Goal: Task Accomplishment & Management: Complete application form

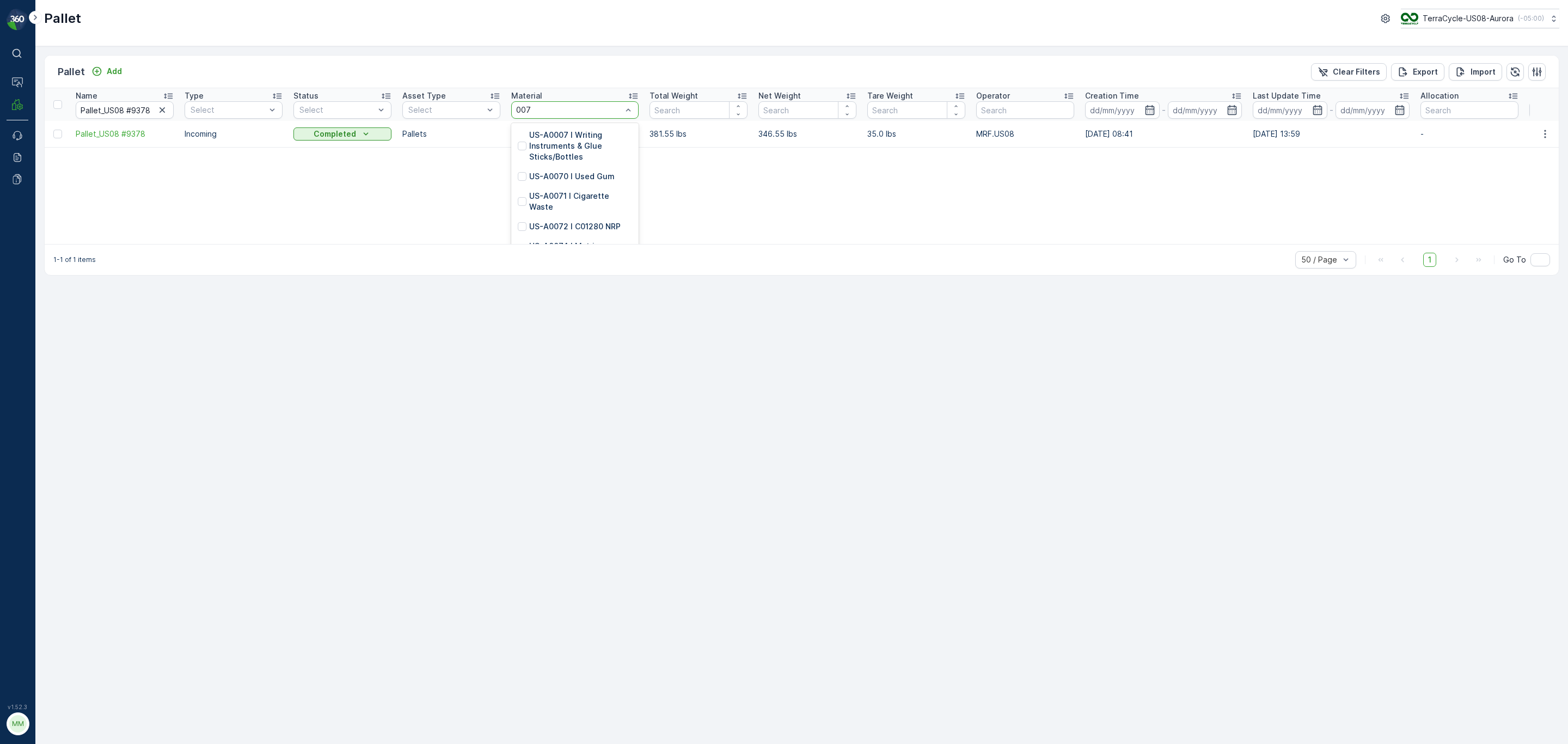
type input "0073"
click at [164, 110] on icon "button" at bounding box center [163, 110] width 11 height 11
type input "076"
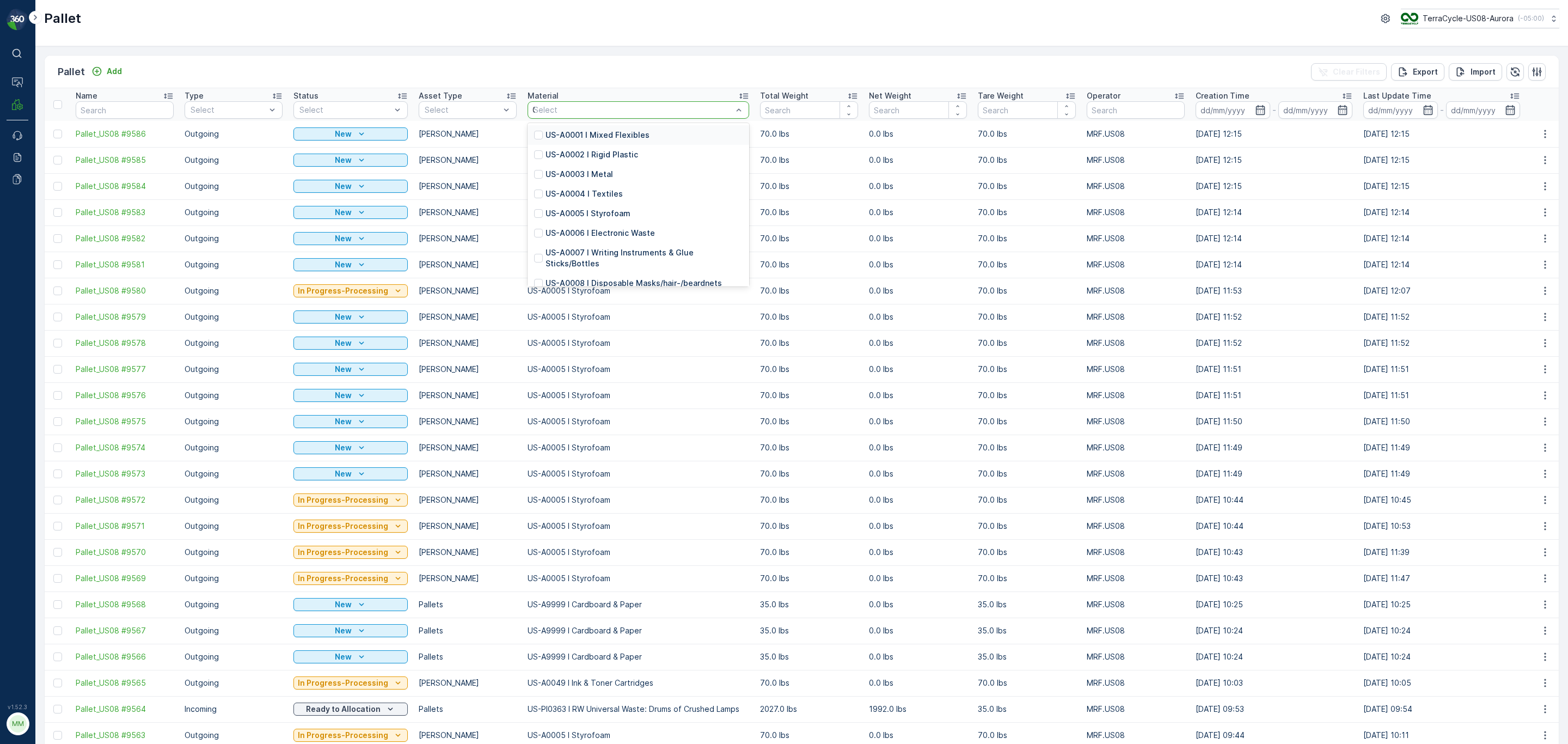
type input "076"
click at [621, 173] on p "US-PI0076 I Ink & Toner Cartridges" at bounding box center [611, 174] width 131 height 11
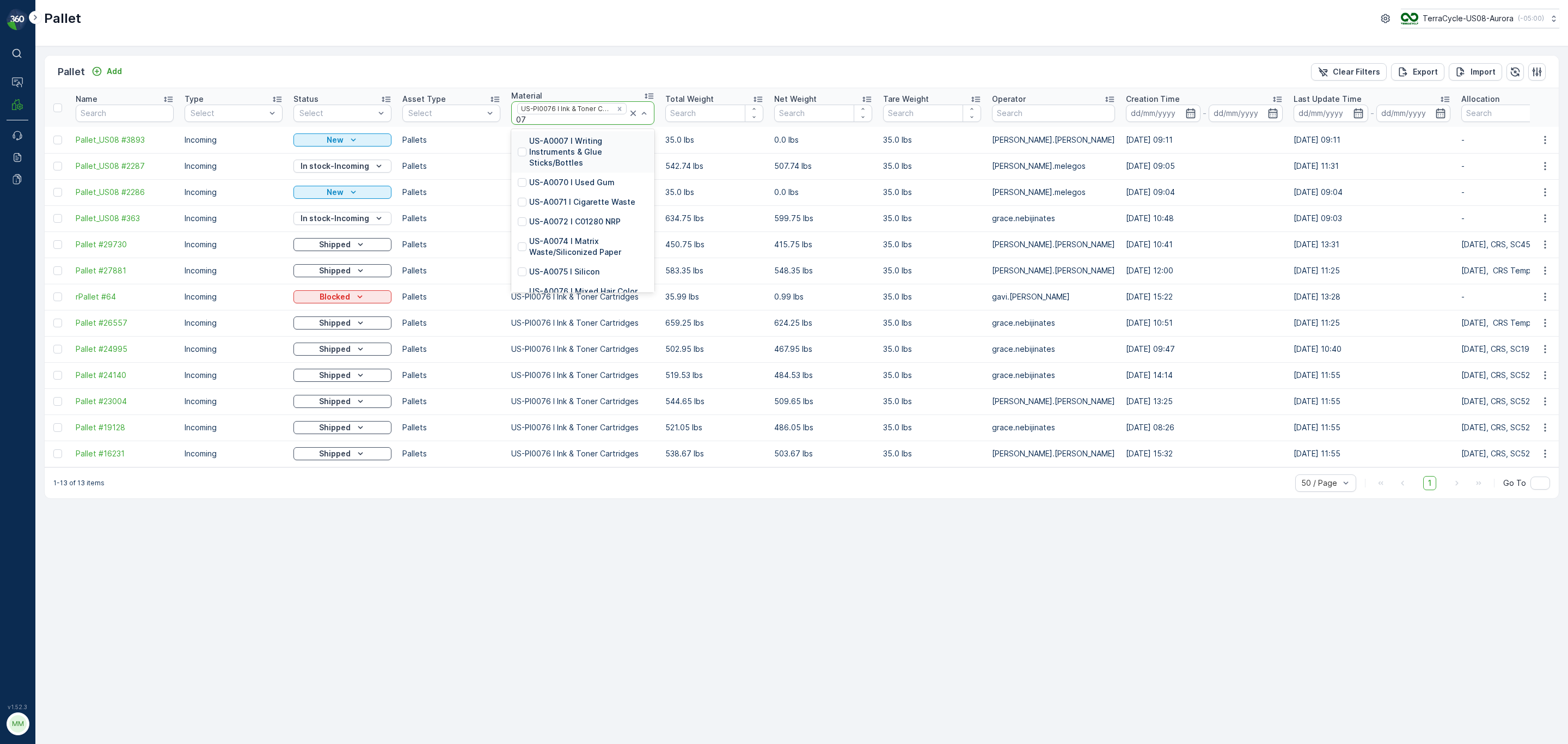
type input "073"
click at [625, 144] on p "US-PI0073 I VHS & Cassette Tapes" at bounding box center [588, 147] width 119 height 22
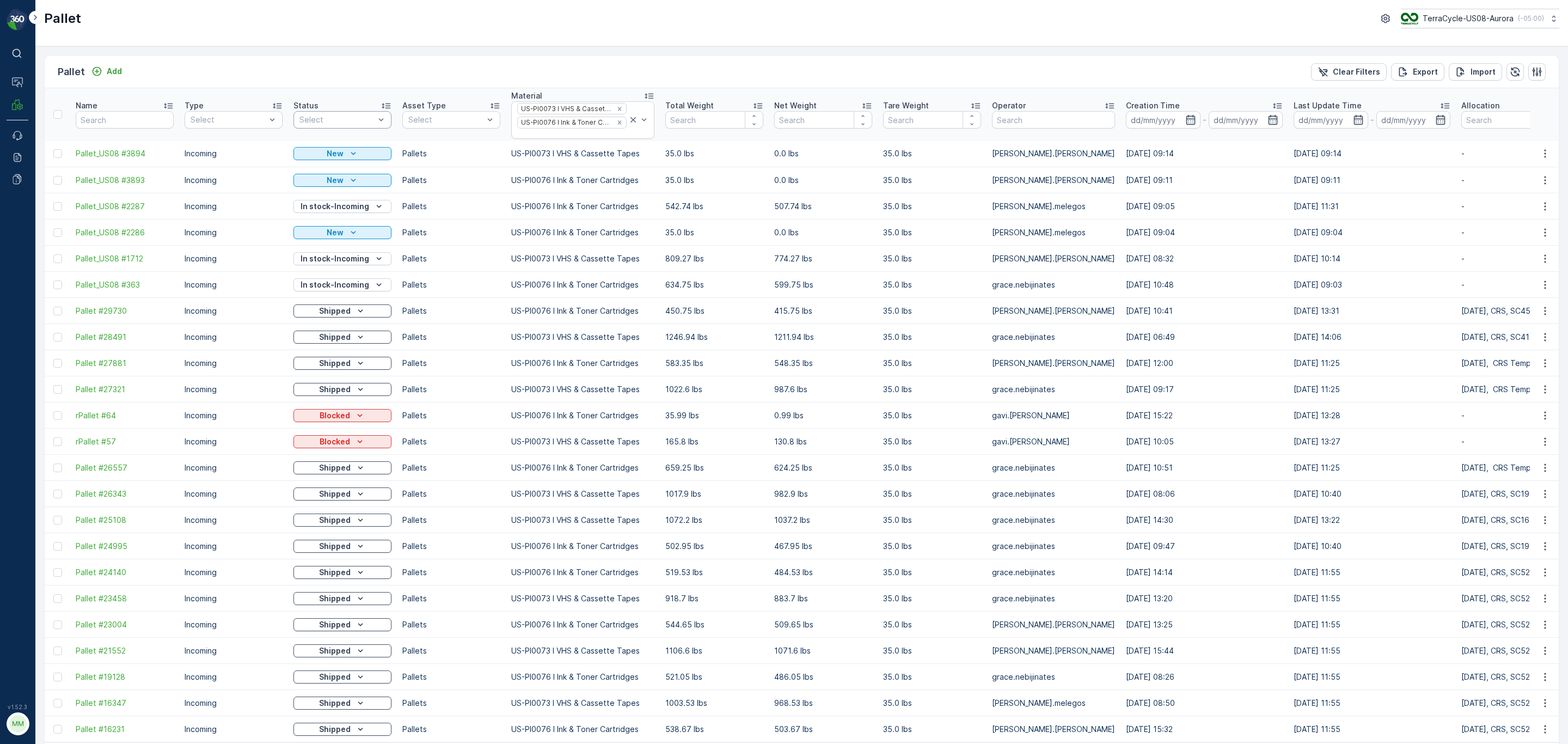
click at [332, 127] on div "Select" at bounding box center [342, 119] width 98 height 18
click at [332, 196] on p "In stock-Incoming" at bounding box center [345, 195] width 68 height 11
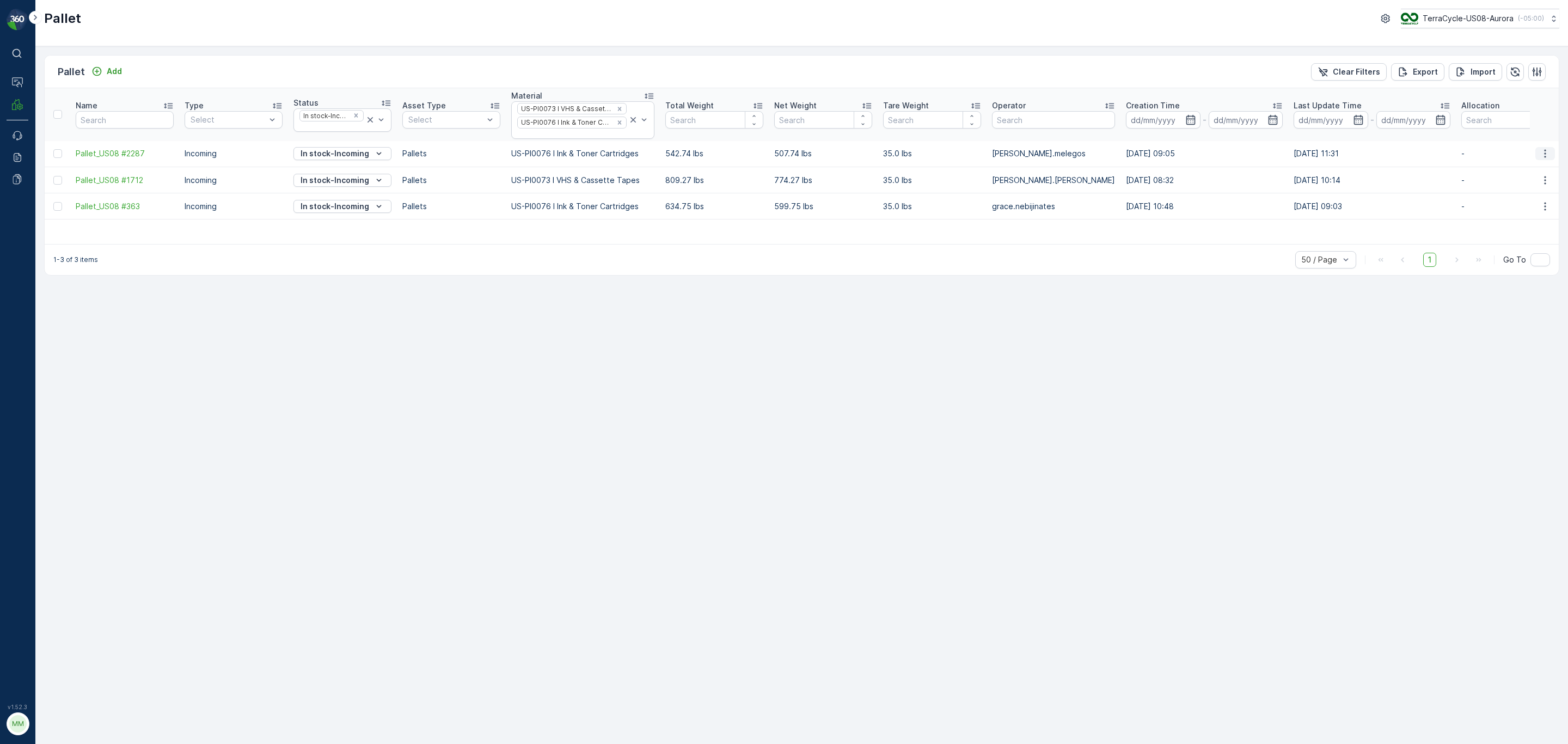
click at [1541, 154] on icon "button" at bounding box center [1545, 153] width 11 height 11
click at [123, 158] on span "Pallet_US08 #2287" at bounding box center [124, 153] width 98 height 11
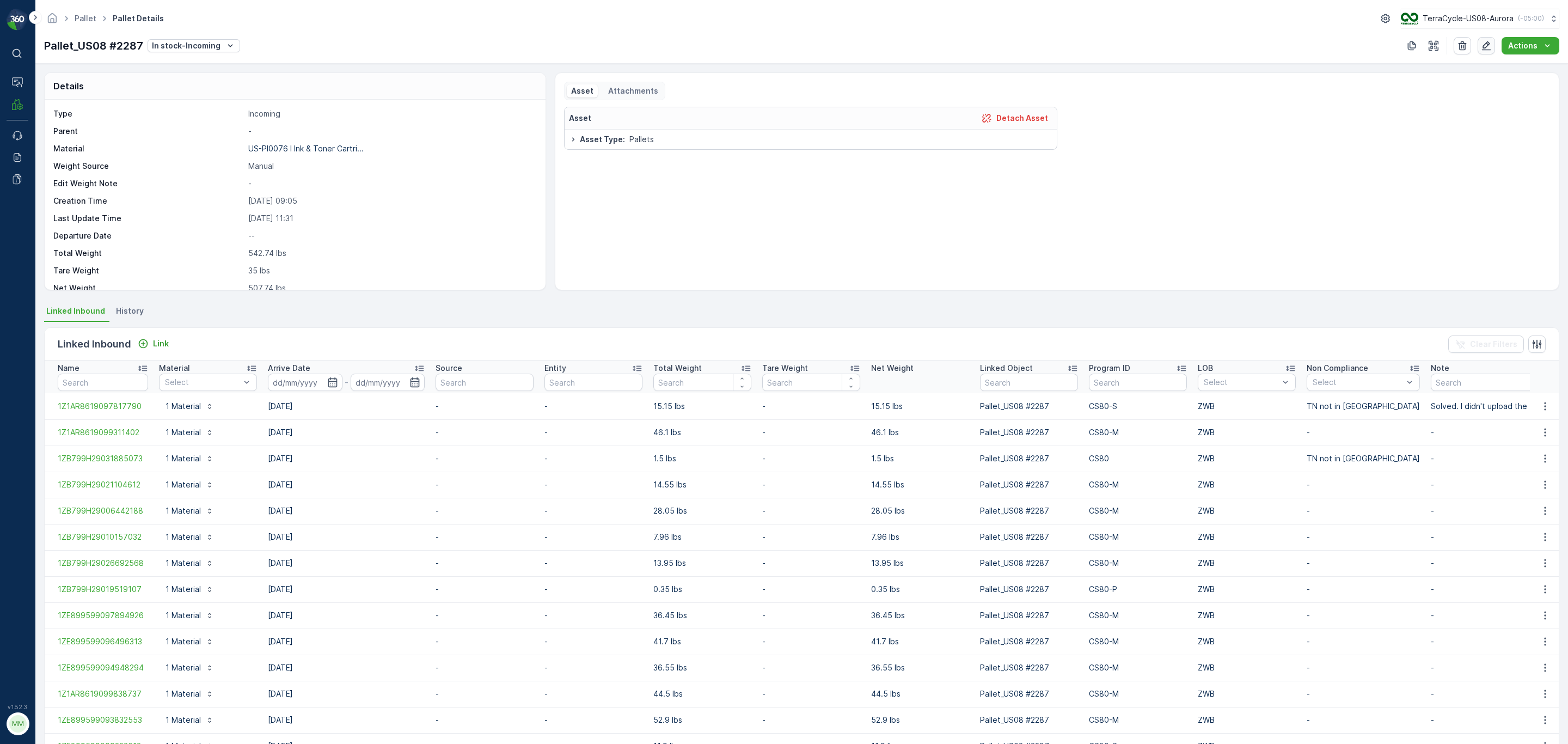
click at [1491, 44] on icon "button" at bounding box center [1486, 46] width 11 height 11
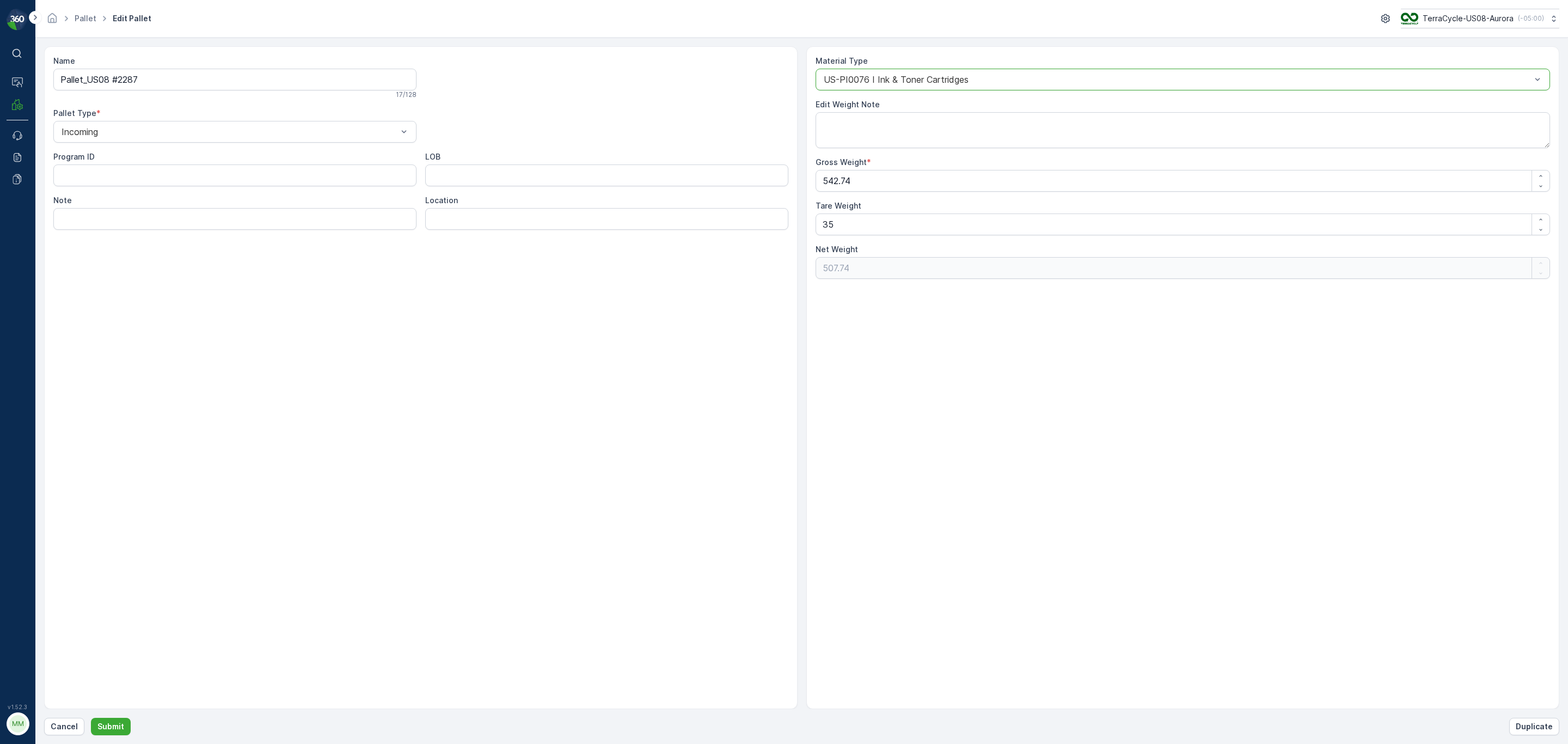
click at [1013, 83] on div at bounding box center [1178, 80] width 710 height 10
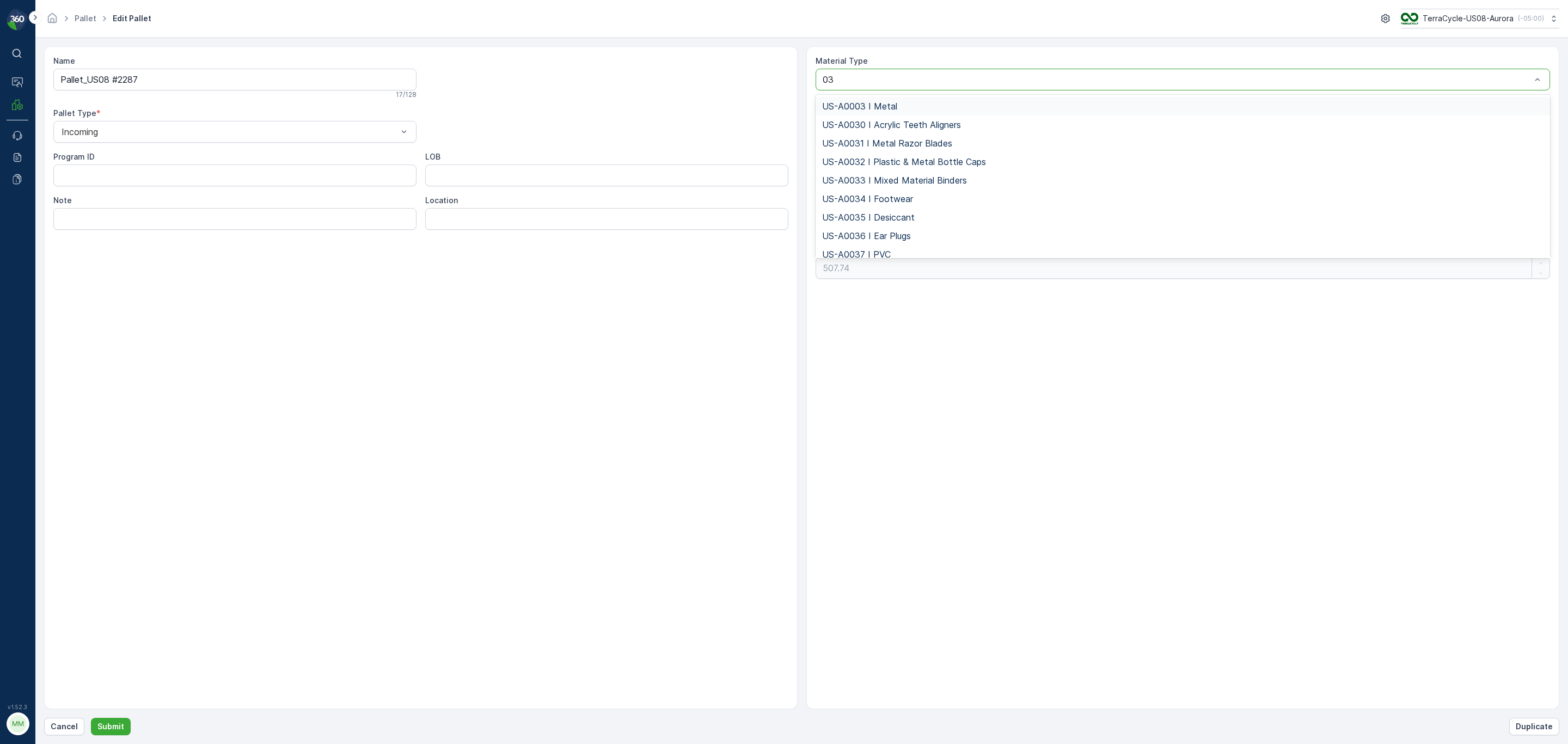
type input "037"
drag, startPoint x: 891, startPoint y: 125, endPoint x: 887, endPoint y: 110, distance: 15.5
click at [890, 124] on span "US-PI0037 I Electronic Waste" at bounding box center [883, 125] width 122 height 10
click at [111, 725] on p "Submit" at bounding box center [111, 726] width 27 height 11
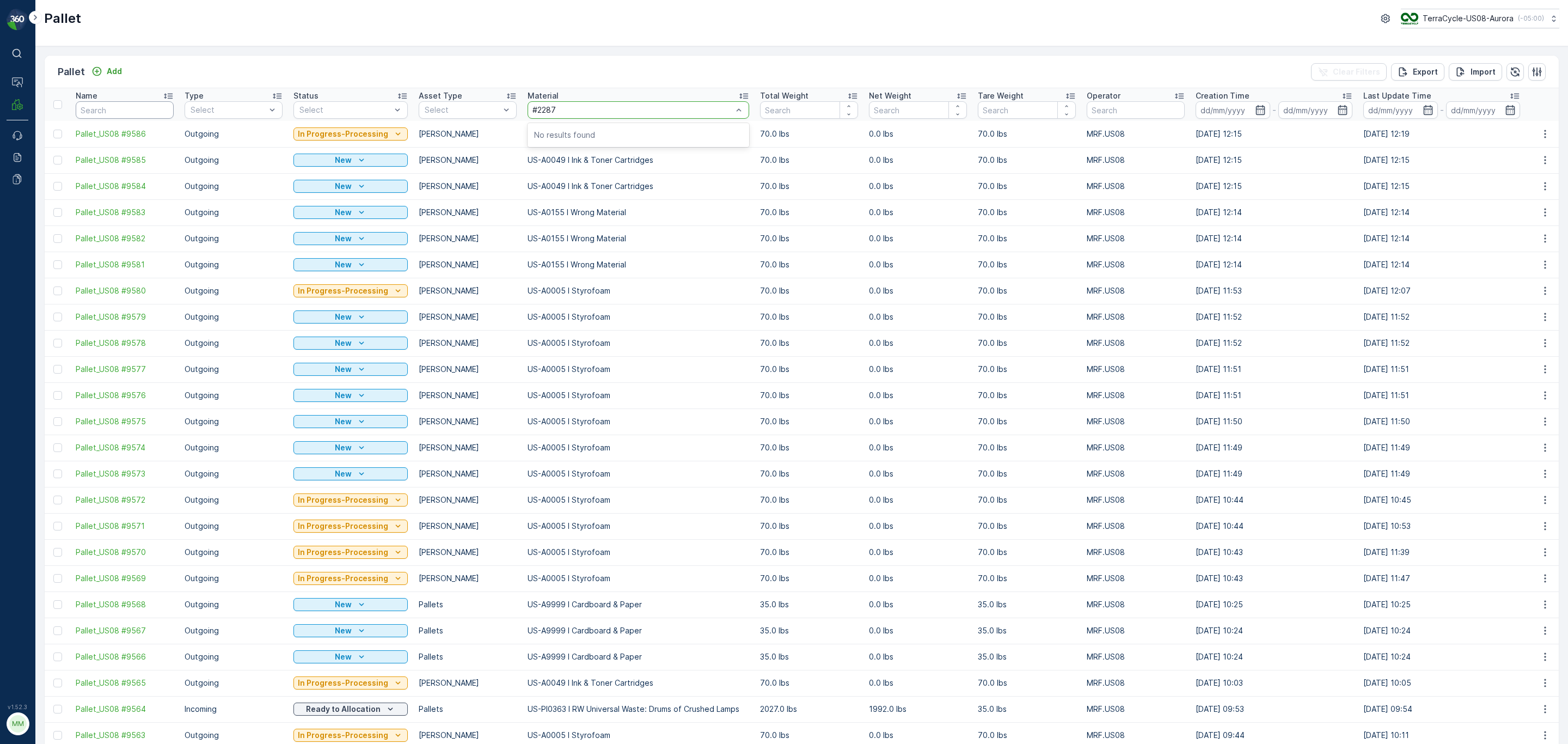
click at [120, 105] on input "text" at bounding box center [124, 110] width 98 height 18
paste input "#2287"
type input "#2287"
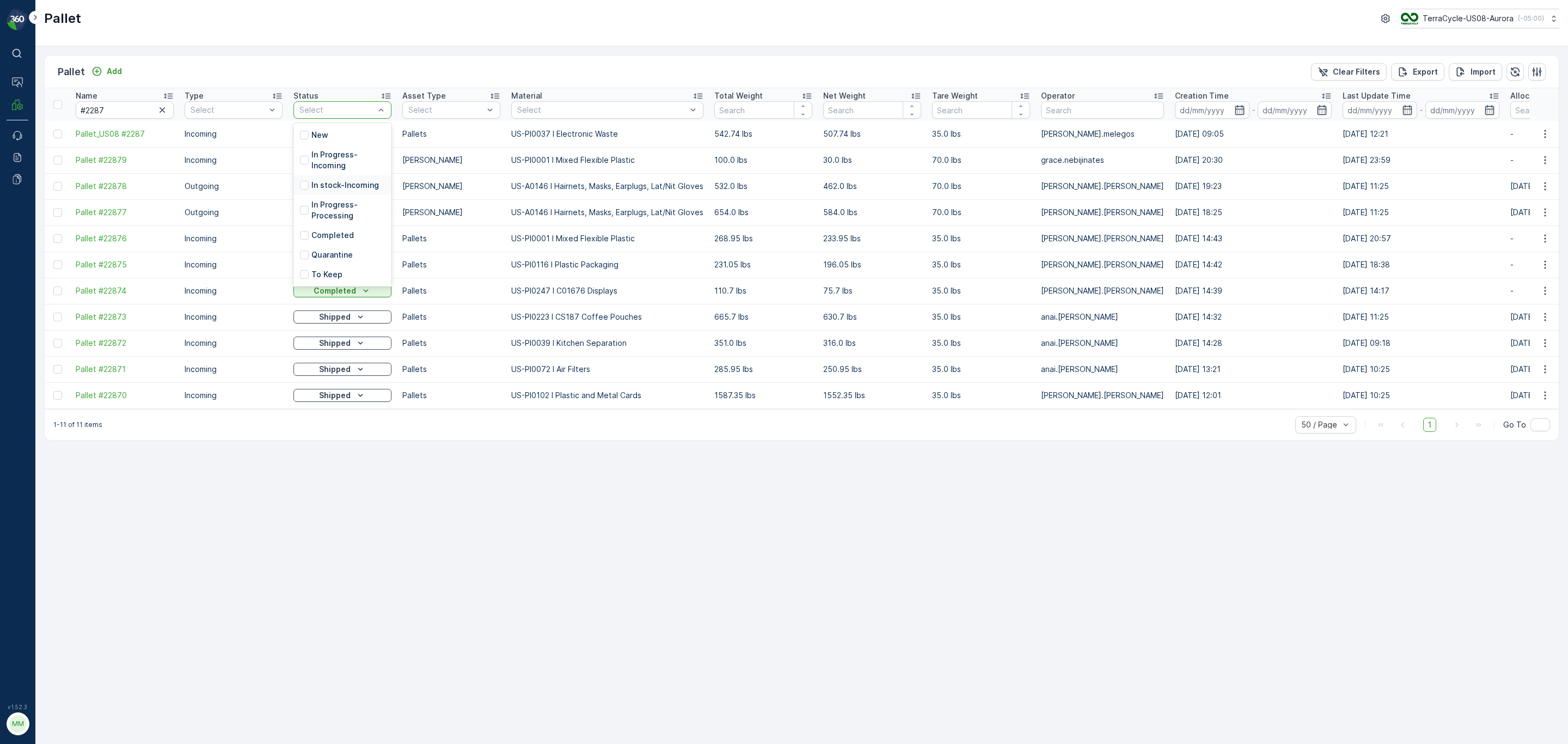
click at [335, 180] on p "In stock-Incoming" at bounding box center [345, 185] width 68 height 11
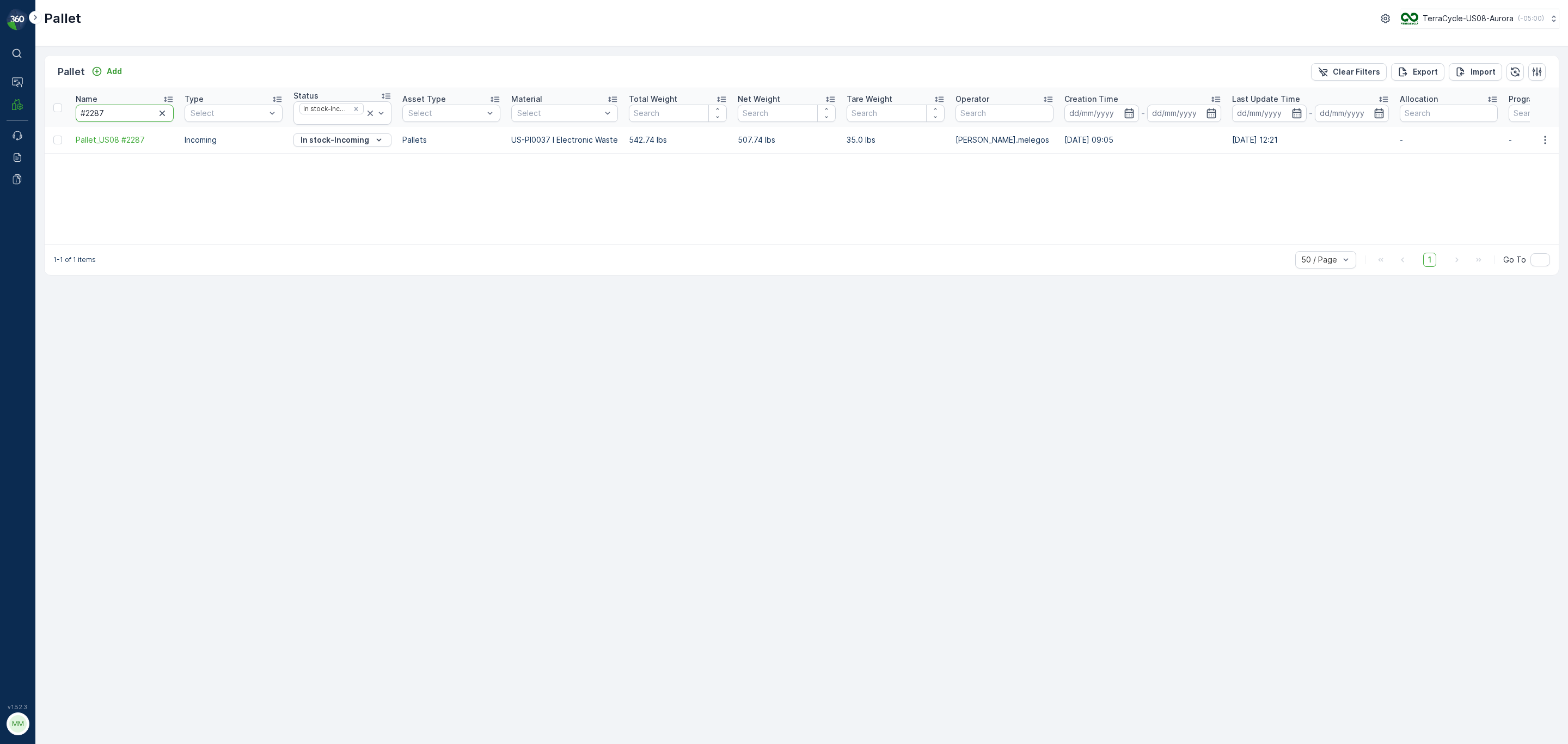
drag, startPoint x: 115, startPoint y: 116, endPoint x: 59, endPoint y: 114, distance: 56.0
click at [59, 114] on tr "Name #2287 Type Select Status In stock-Incoming Asset Type Select Material Sele…" at bounding box center [1006, 108] width 1923 height 39
paste input "363"
type input "#363"
click at [1544, 138] on icon "button" at bounding box center [1545, 140] width 11 height 11
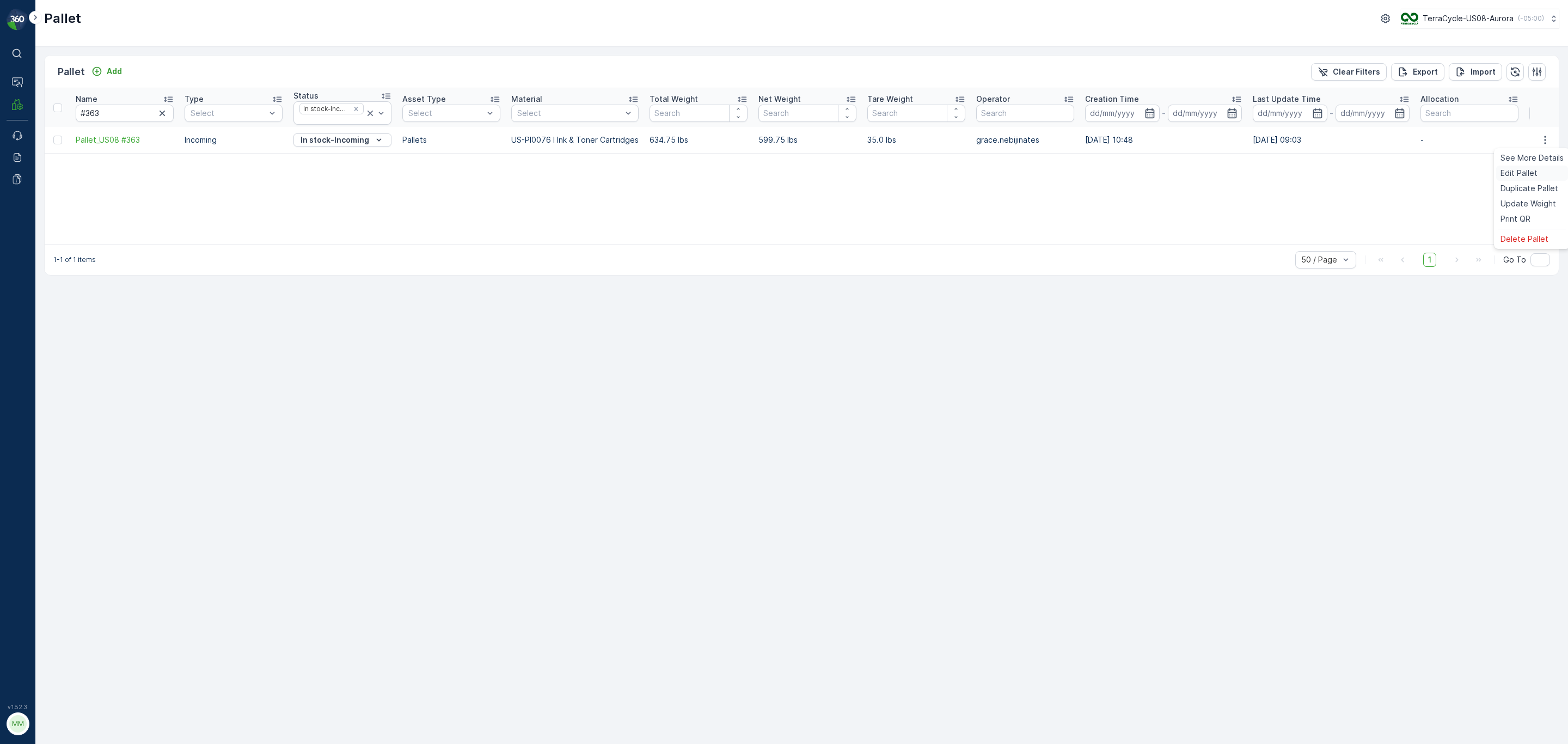
click at [1519, 177] on span "Edit Pallet" at bounding box center [1519, 173] width 37 height 11
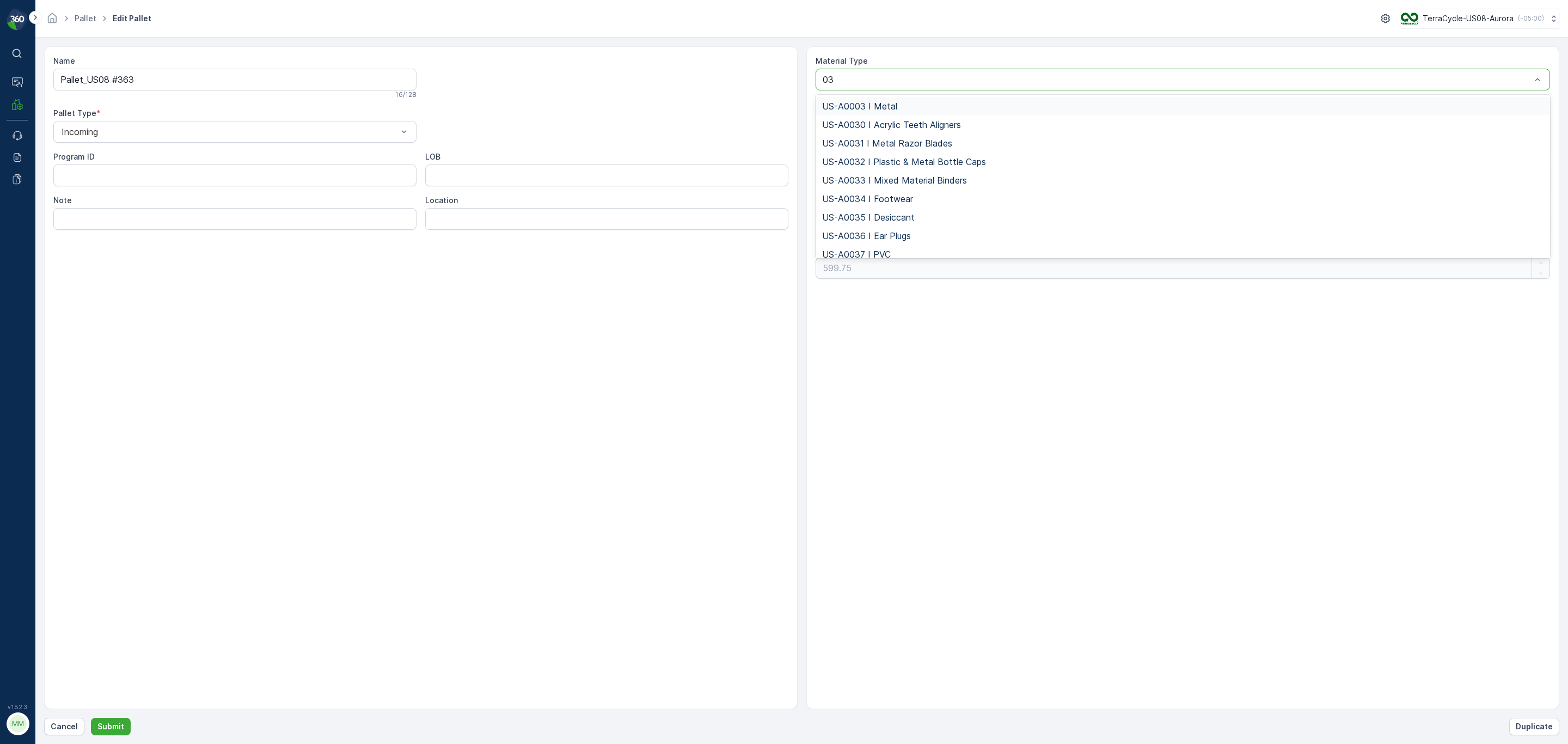
type input "037"
click at [909, 121] on span "US-PI0037 I Electronic Waste" at bounding box center [883, 125] width 122 height 10
click at [100, 732] on button "Submit" at bounding box center [110, 726] width 40 height 18
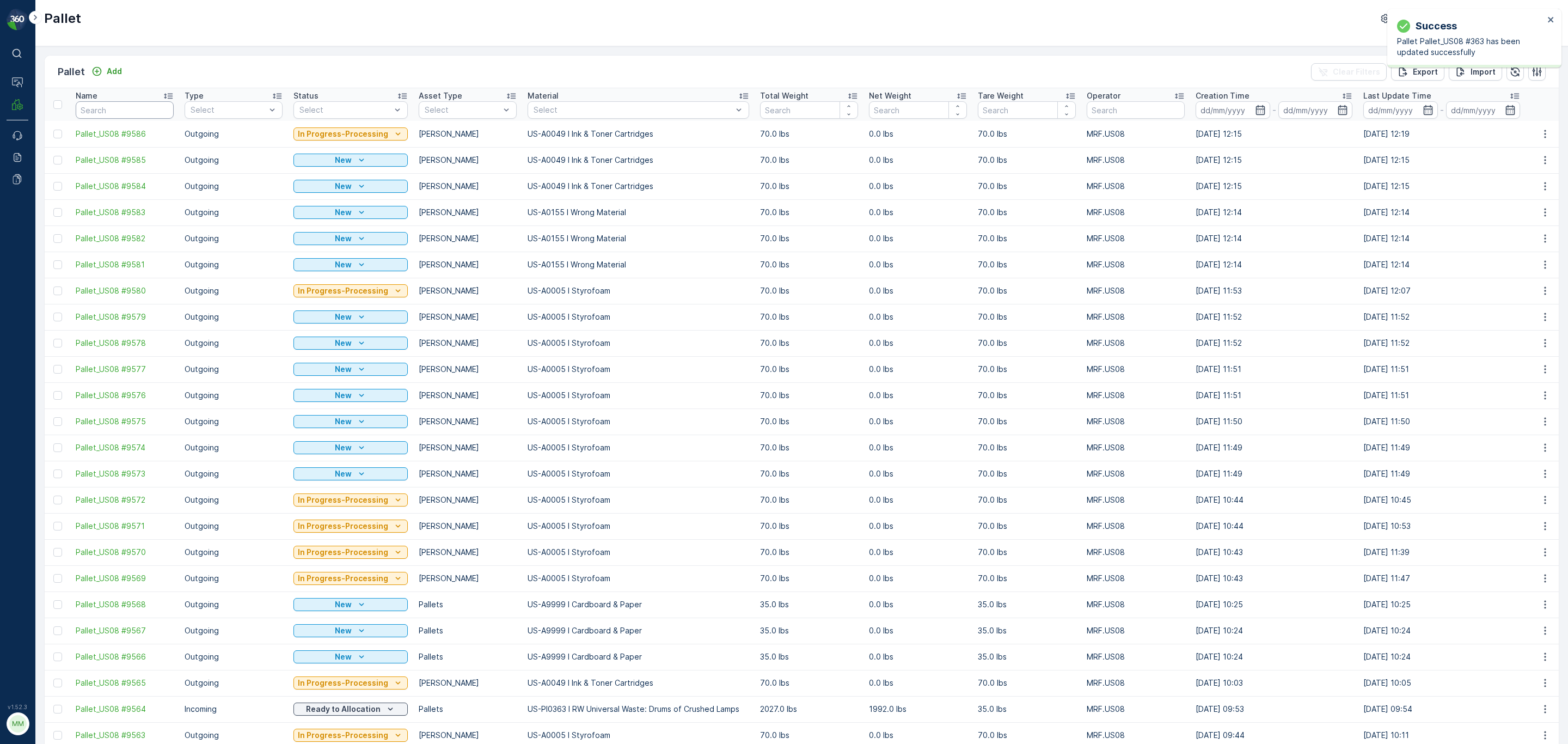
click at [111, 106] on input "text" at bounding box center [124, 110] width 98 height 18
paste input "#1712"
type input "#1712"
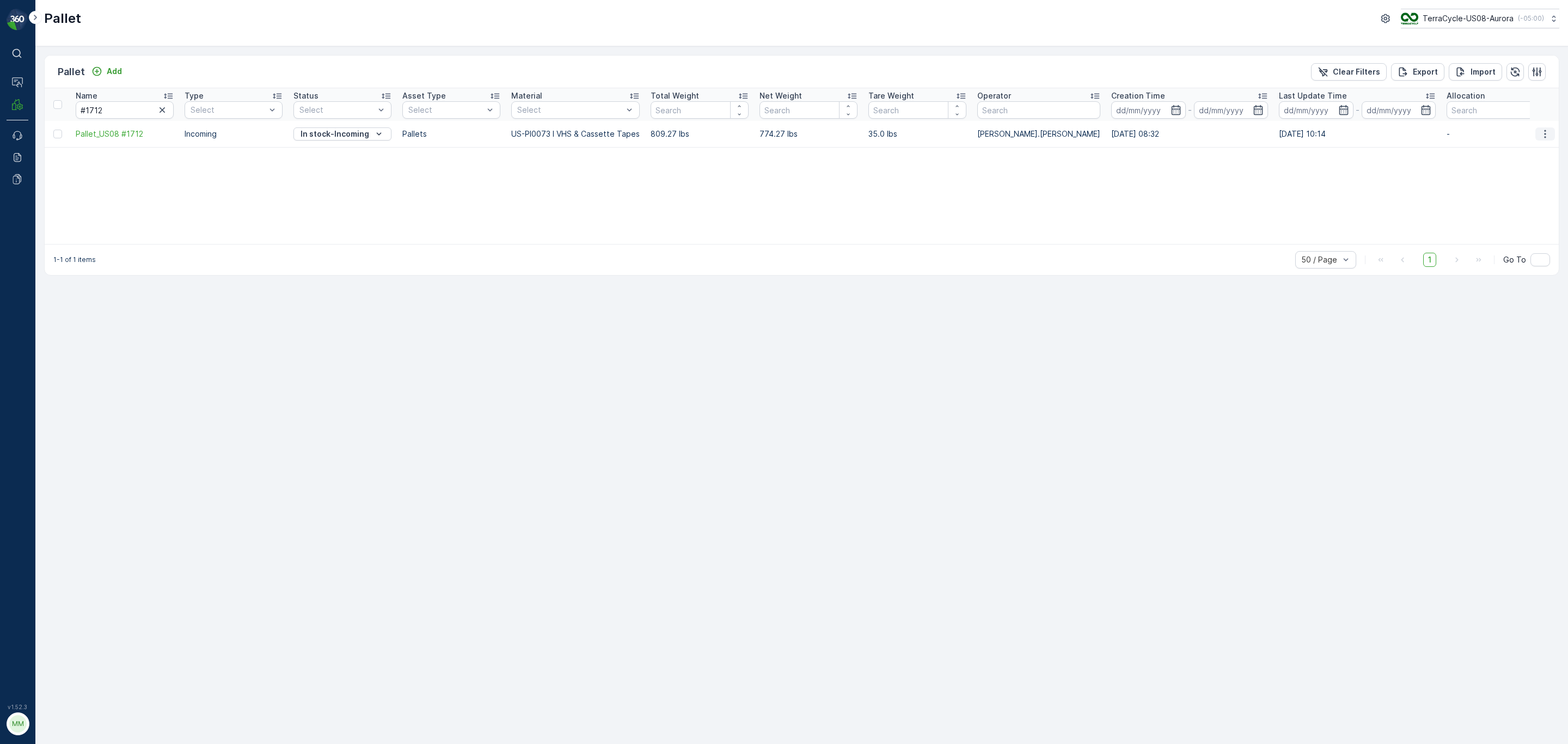
click at [1549, 137] on icon "button" at bounding box center [1545, 134] width 11 height 11
click at [1517, 164] on span "Edit Pallet" at bounding box center [1519, 166] width 37 height 11
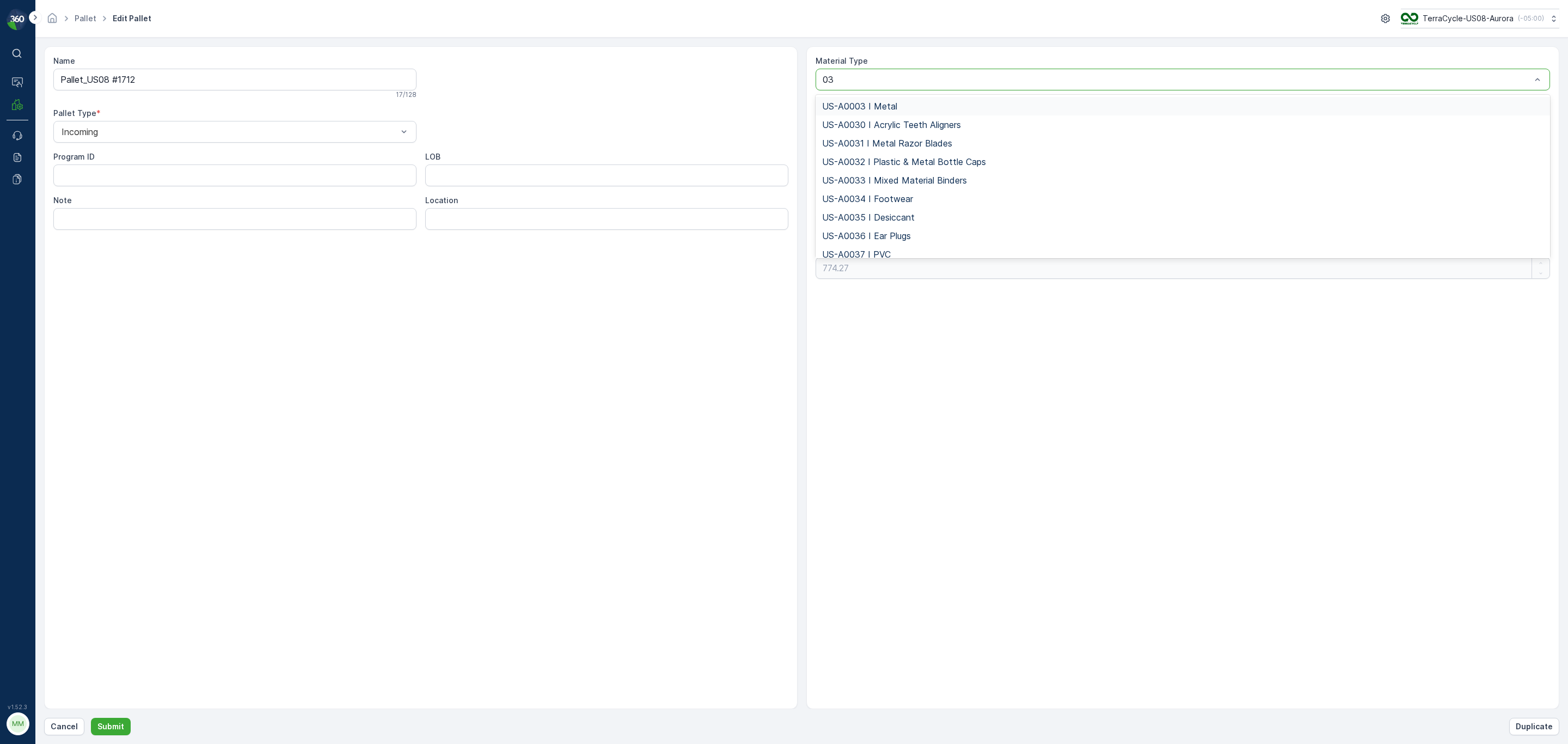
type input "037"
click at [900, 121] on span "US-PI0037 I Electronic Waste" at bounding box center [883, 125] width 122 height 10
click at [108, 724] on p "Submit" at bounding box center [111, 726] width 27 height 11
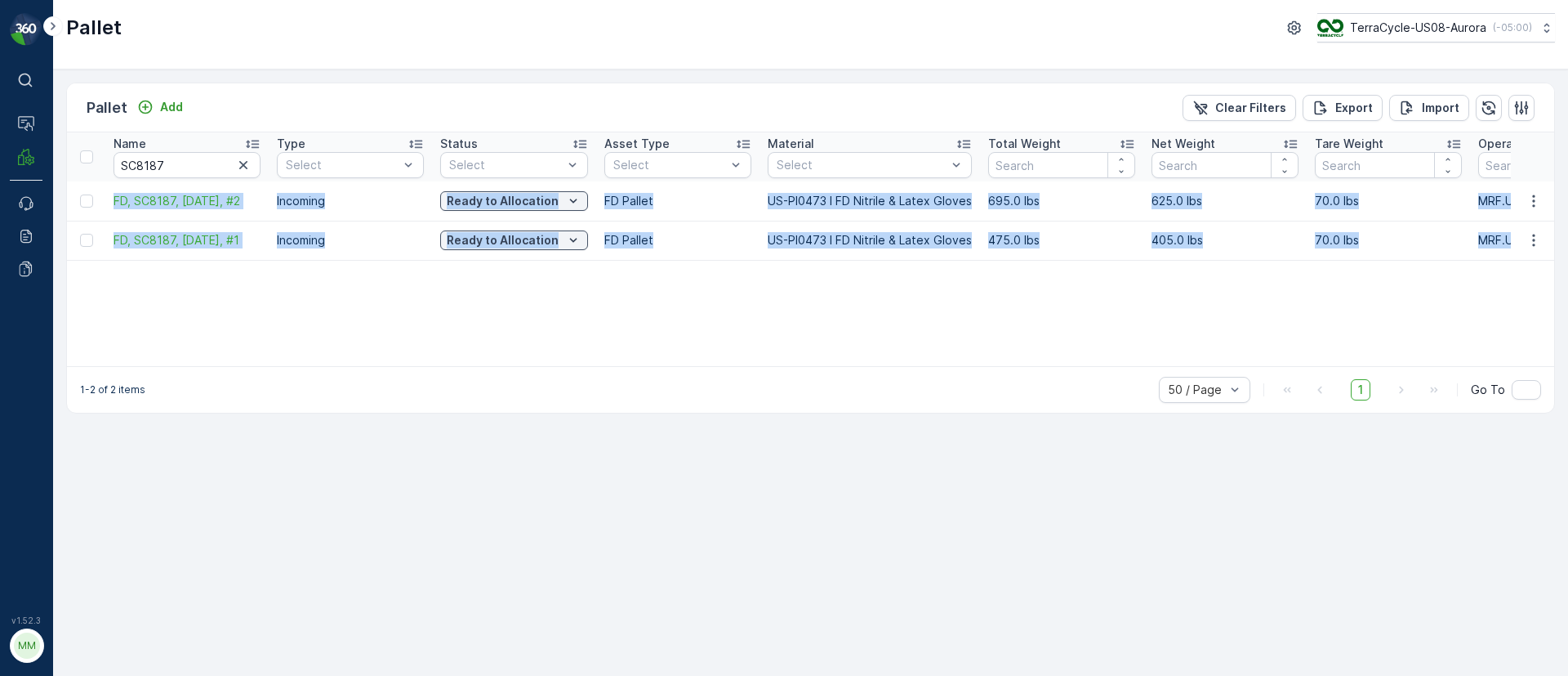
scroll to position [0, 1440]
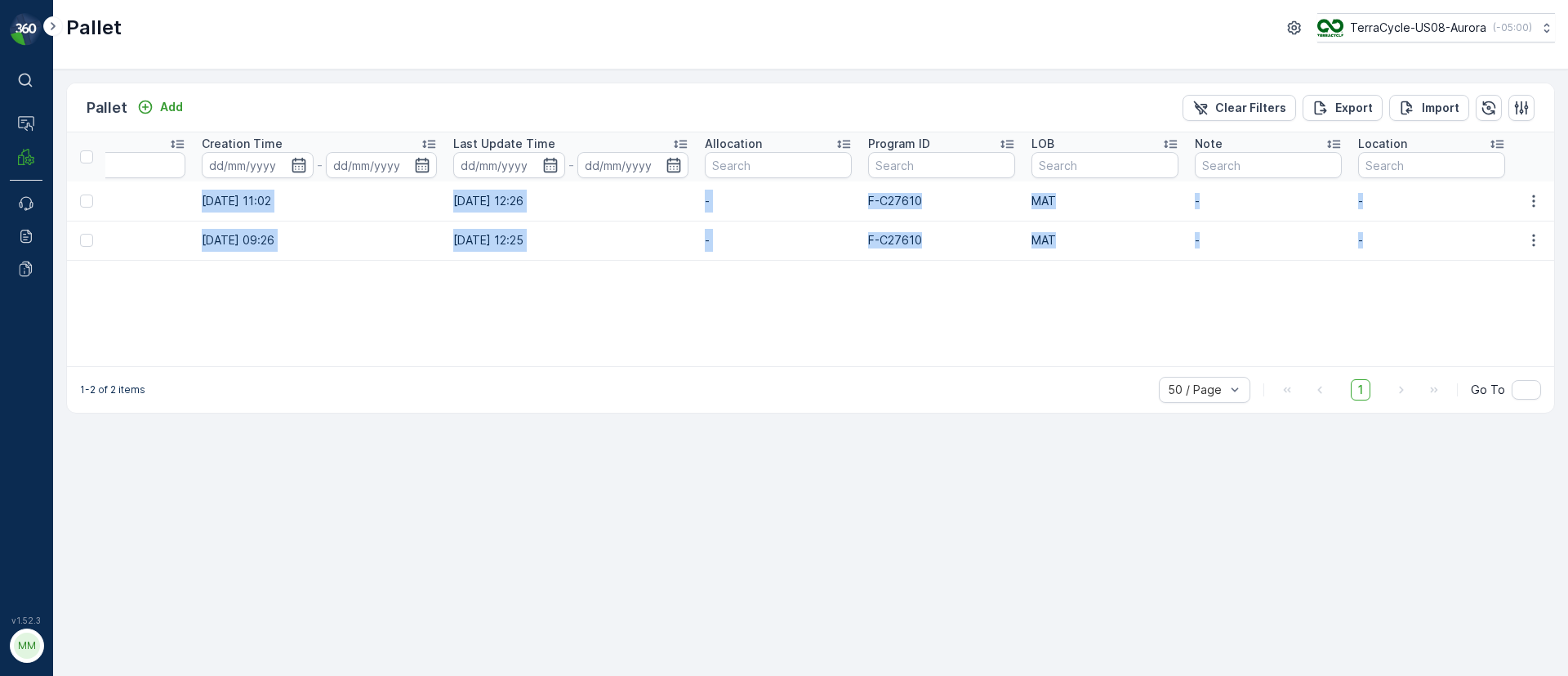
click at [388, 251] on td "13.10.2025 09:26" at bounding box center [319, 240] width 251 height 39
click at [25, 159] on icon at bounding box center [26, 157] width 16 height 16
click at [106, 244] on p "Allocation" at bounding box center [86, 248] width 54 height 16
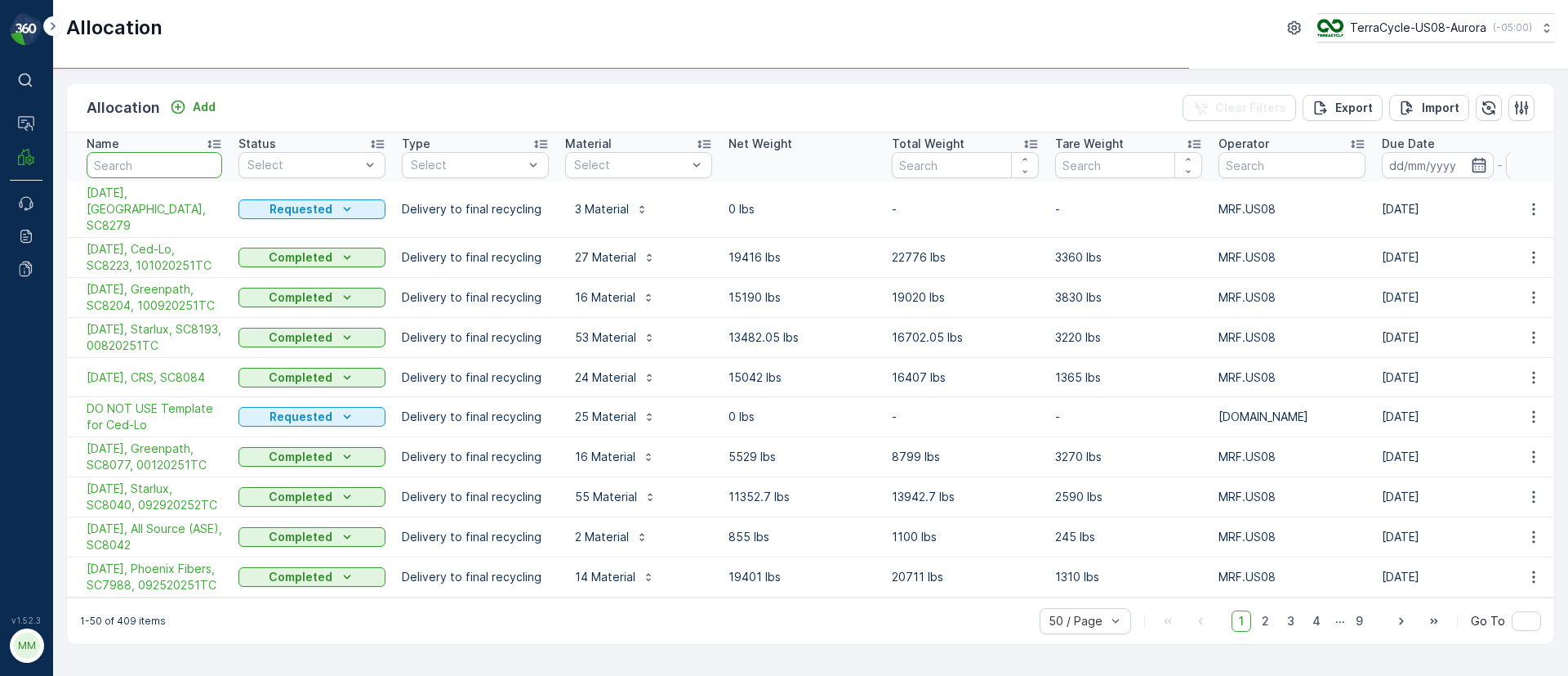
click at [128, 157] on input "text" at bounding box center [154, 164] width 135 height 26
type input "tempo"
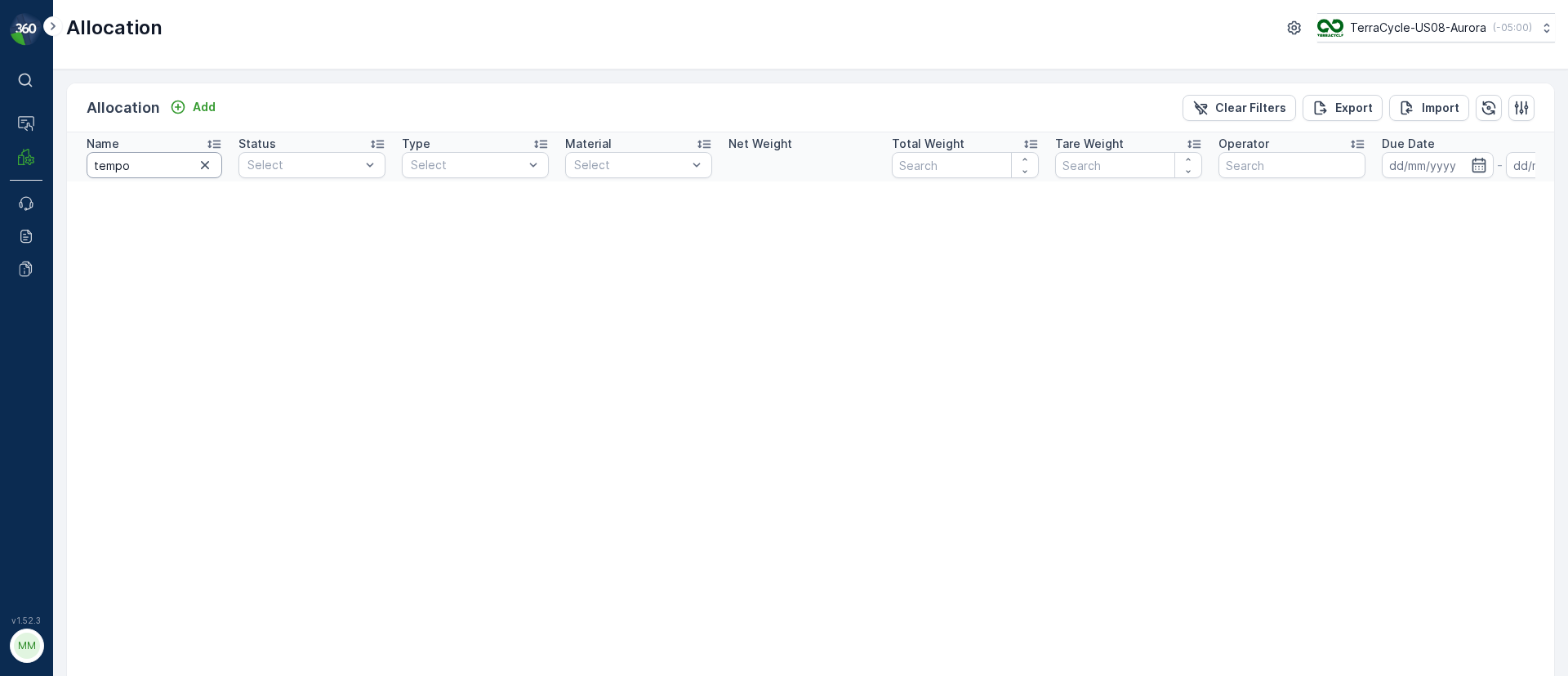
click at [148, 166] on input "tempo" at bounding box center [154, 164] width 135 height 26
type input "temp"
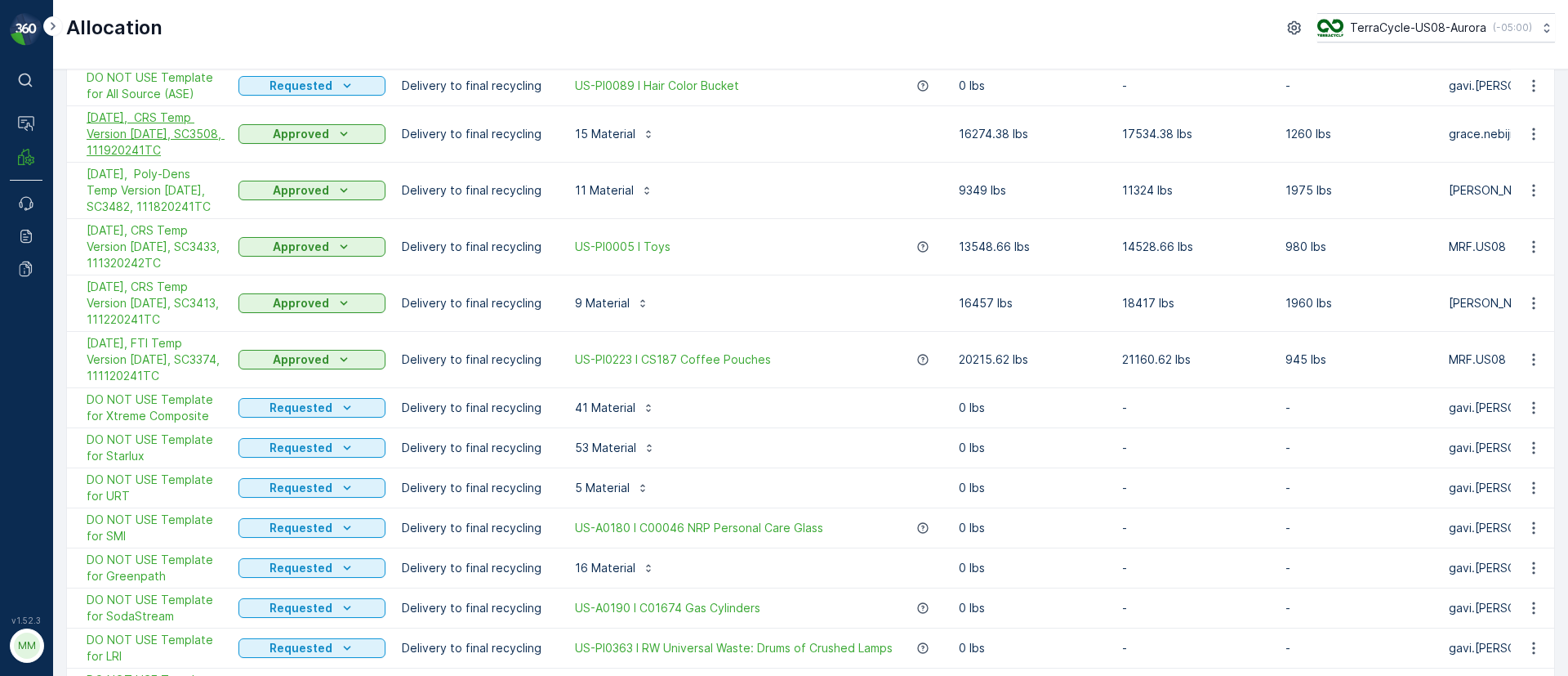
scroll to position [245, 0]
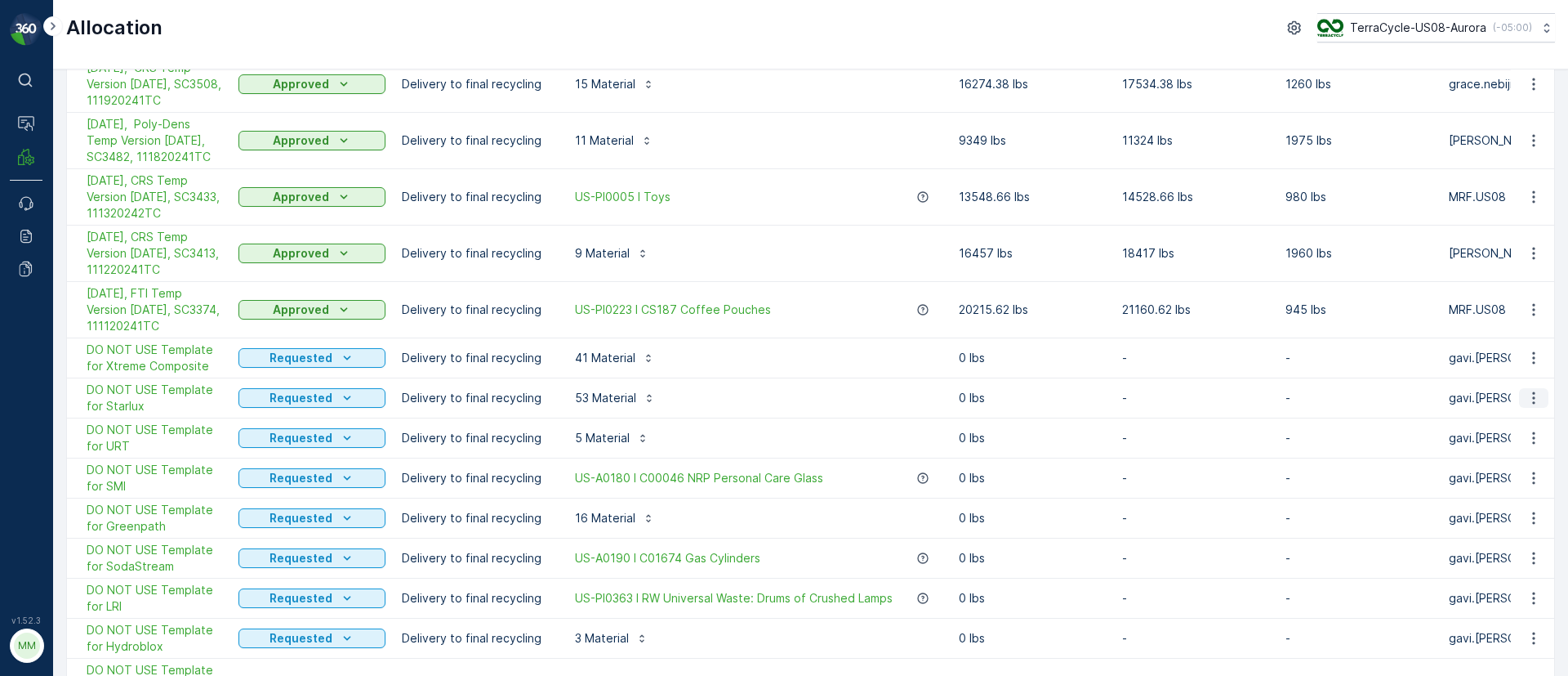
click at [1528, 404] on icon "button" at bounding box center [1534, 398] width 16 height 16
click at [1482, 473] on span "Duplicate Allocation" at bounding box center [1500, 469] width 110 height 16
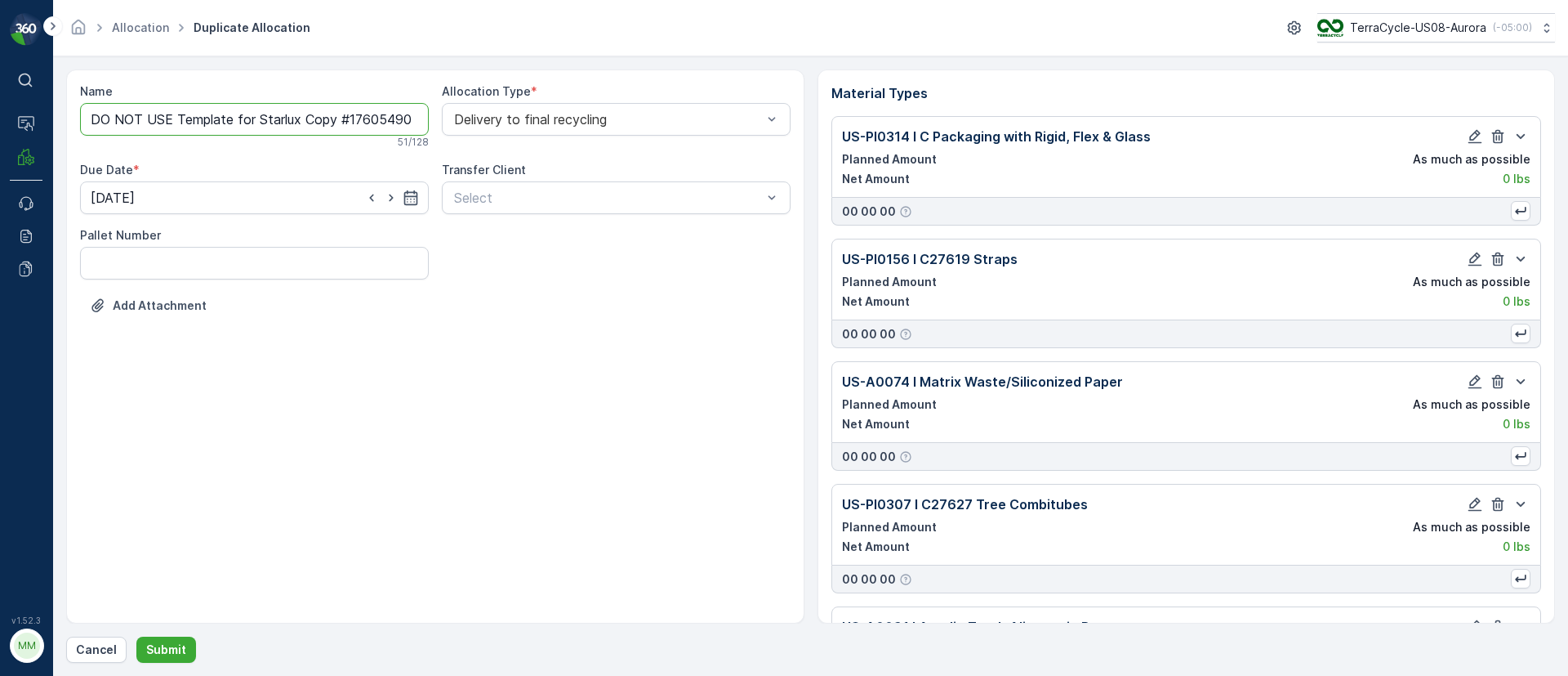
drag, startPoint x: 255, startPoint y: 117, endPoint x: 37, endPoint y: 89, distance: 219.8
click at [37, 89] on div "⌘B Operations MRF Events Reports Documents v 1.52.3 MM MRF.US08 Allocation Dupl…" at bounding box center [784, 338] width 1568 height 676
drag, startPoint x: 354, startPoint y: 122, endPoint x: 195, endPoint y: 107, distance: 159.7
click at [195, 107] on input "10/16/25, Starlux Copy #1760549062676" at bounding box center [255, 120] width 349 height 33
paste input "SC8280 / Aurora / 101520251TC"
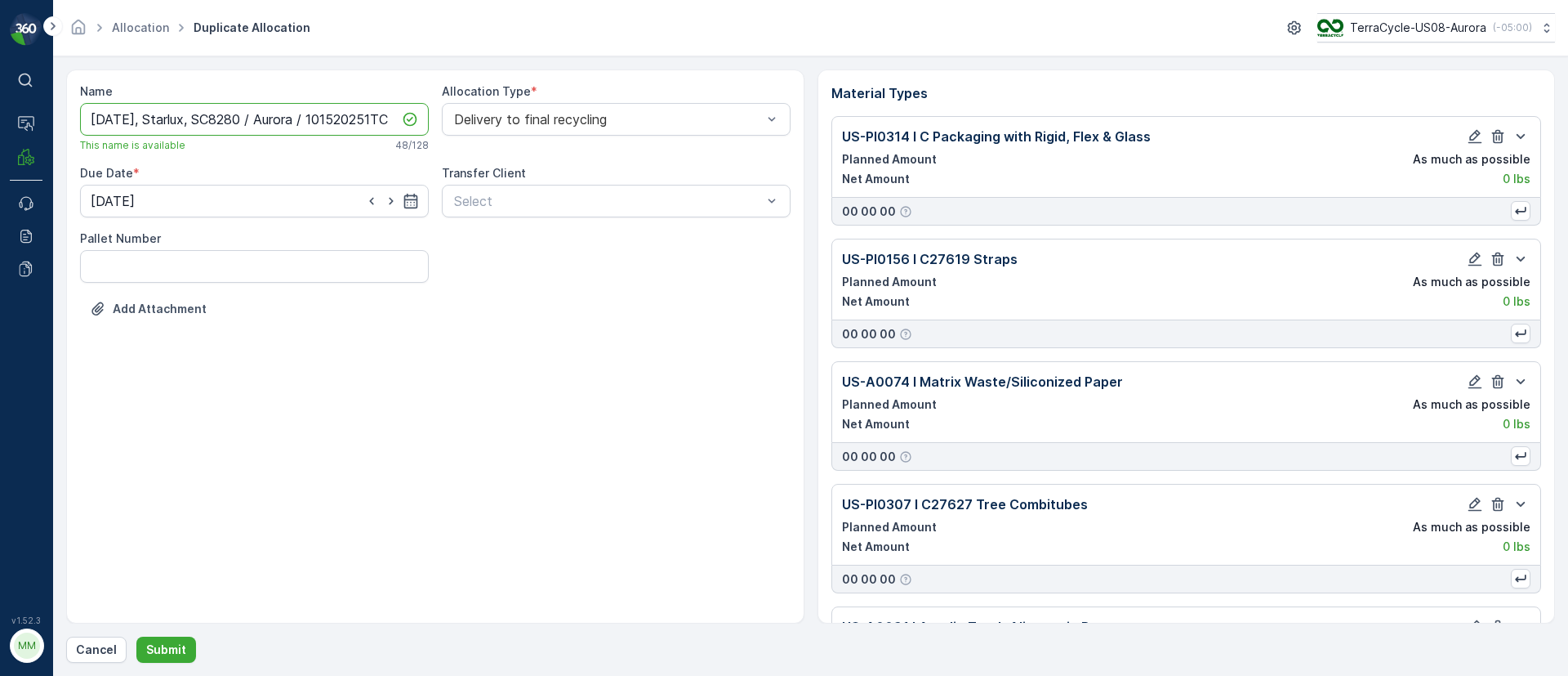
scroll to position [0, 5]
click at [313, 120] on input "10/16/25, Starlux, SC8280 / Aurora / 101520251TC" at bounding box center [255, 120] width 349 height 33
type input "10/16/25, Starlux, SC8280, 101520251TC"
click at [408, 195] on icon "button" at bounding box center [410, 201] width 14 height 15
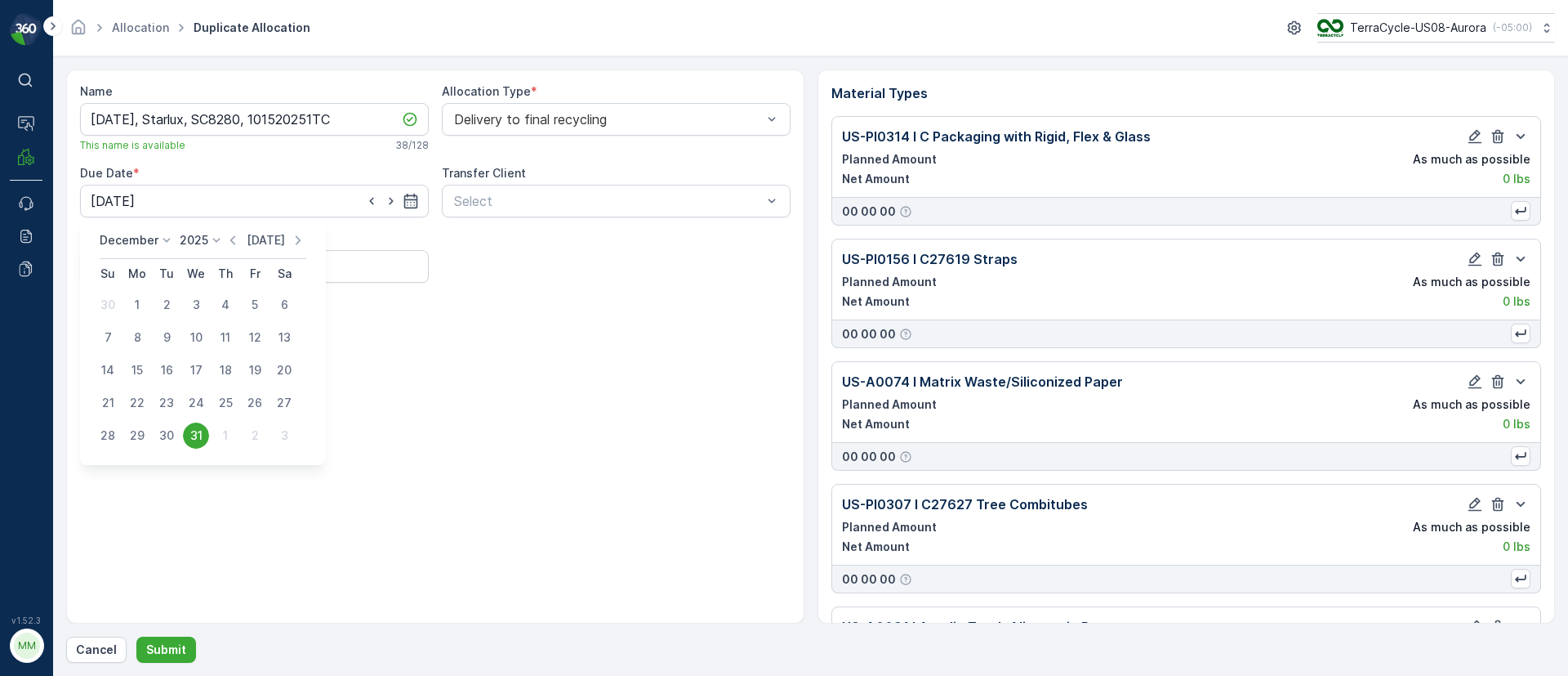
click at [254, 248] on p "Today" at bounding box center [266, 240] width 38 height 16
click at [240, 368] on button "17" at bounding box center [255, 370] width 29 height 29
type input "17.10.2025"
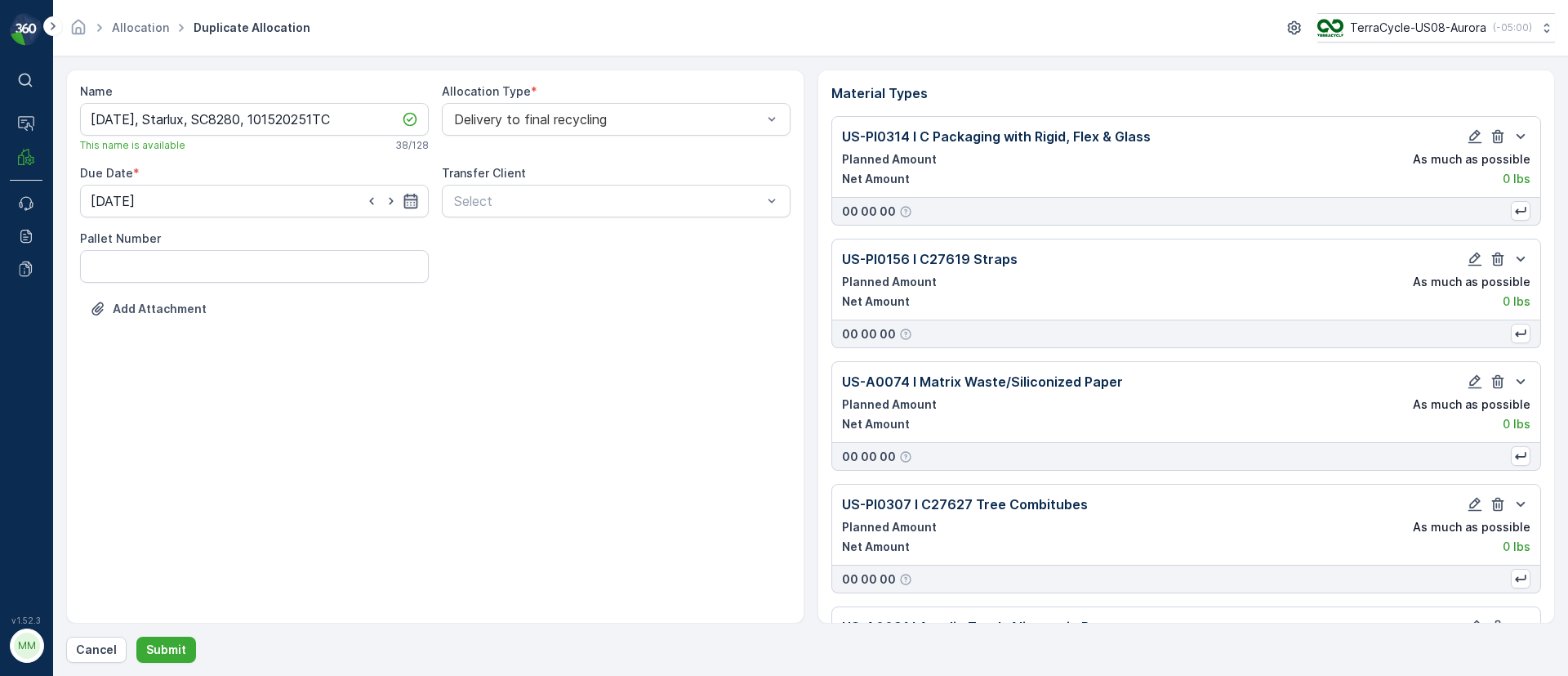
click at [408, 204] on icon "button" at bounding box center [411, 201] width 16 height 16
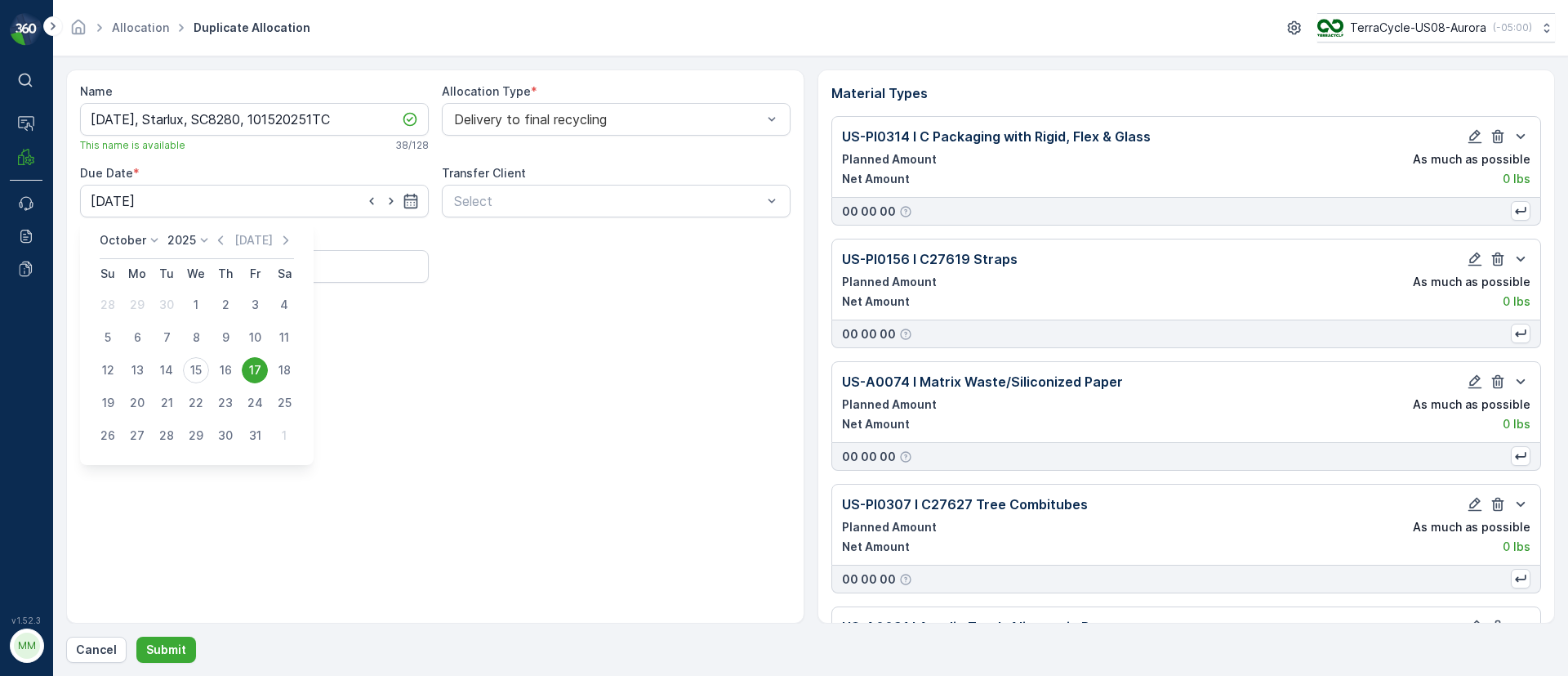
click at [250, 365] on div "17" at bounding box center [255, 370] width 26 height 26
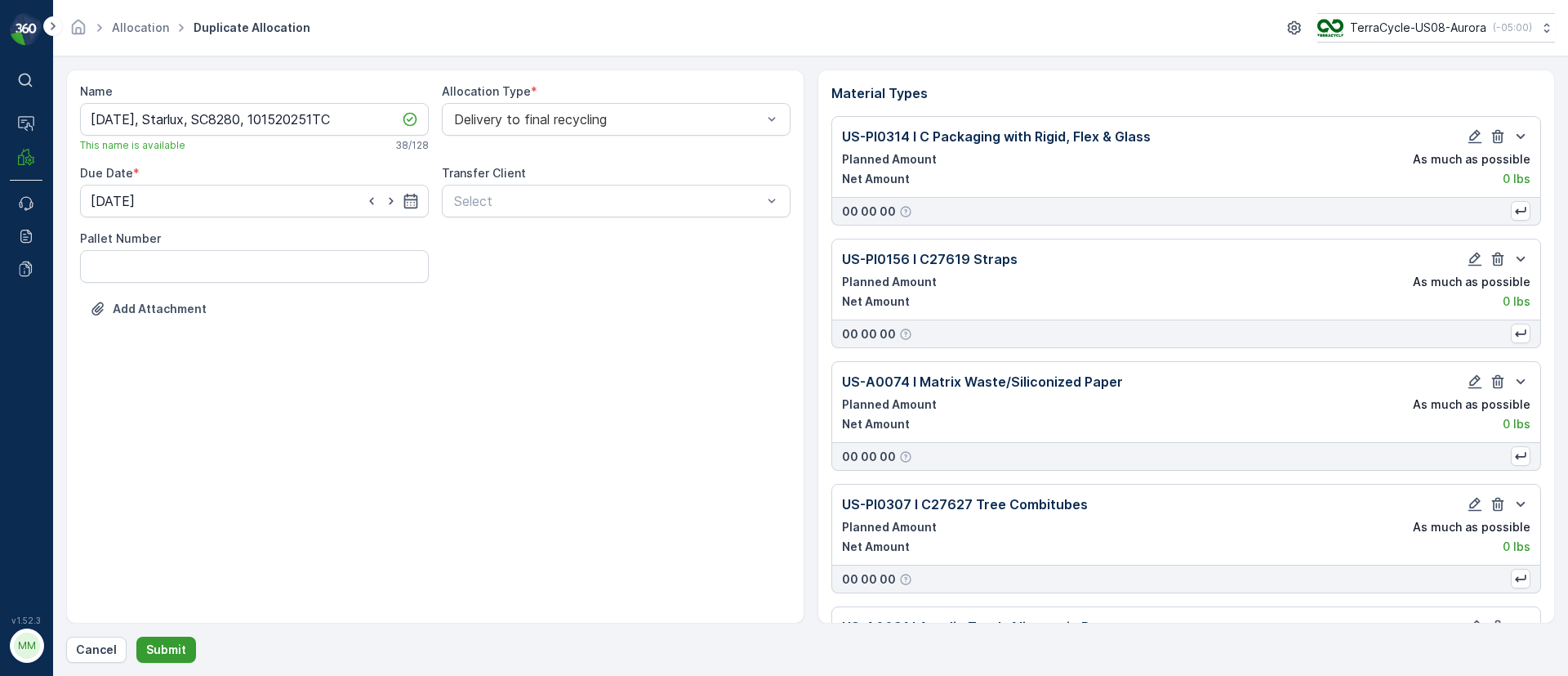
click at [166, 643] on p "Submit" at bounding box center [166, 650] width 40 height 16
